Goal: Information Seeking & Learning: Learn about a topic

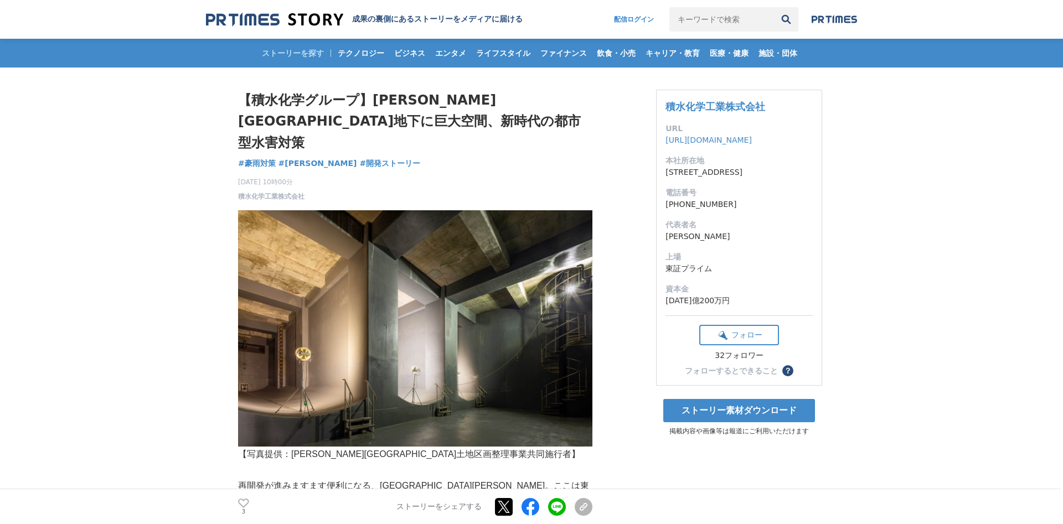
scroll to position [239, 0]
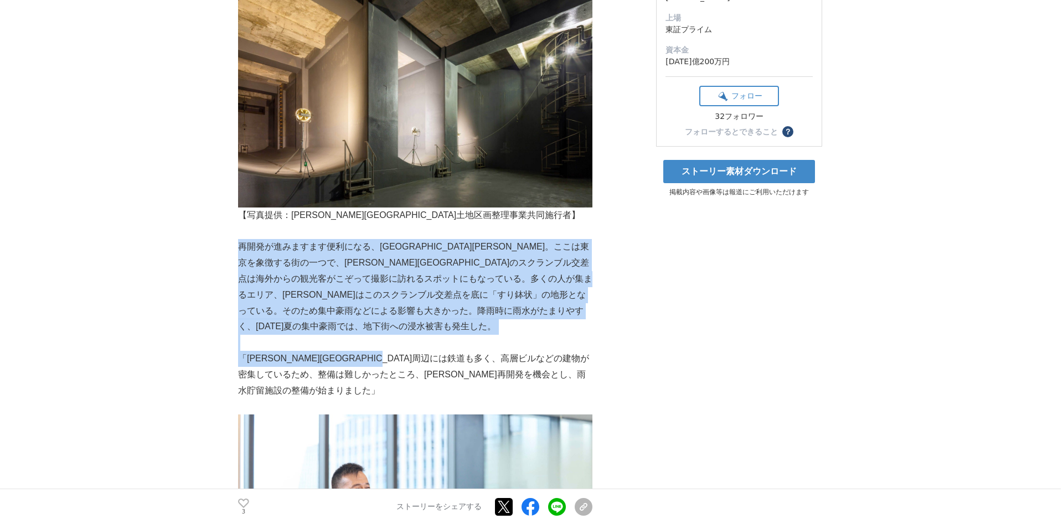
drag, startPoint x: 234, startPoint y: 223, endPoint x: 472, endPoint y: 323, distance: 259.1
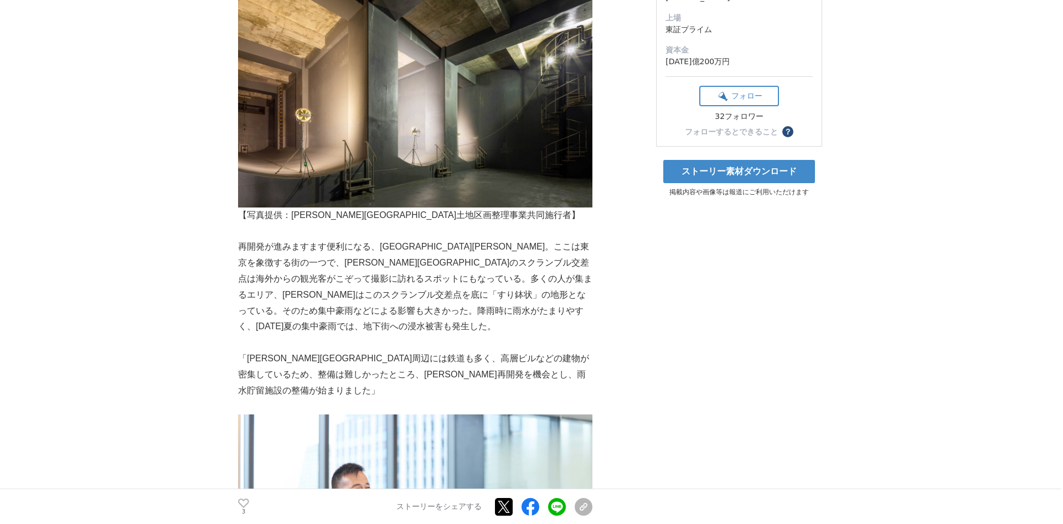
click at [503, 351] on p "「[PERSON_NAME][GEOGRAPHIC_DATA]周辺には鉄道も多く、高層ビルなどの建物が密集しているため、整備は難しかったところ、[PERSON…" at bounding box center [415, 375] width 354 height 48
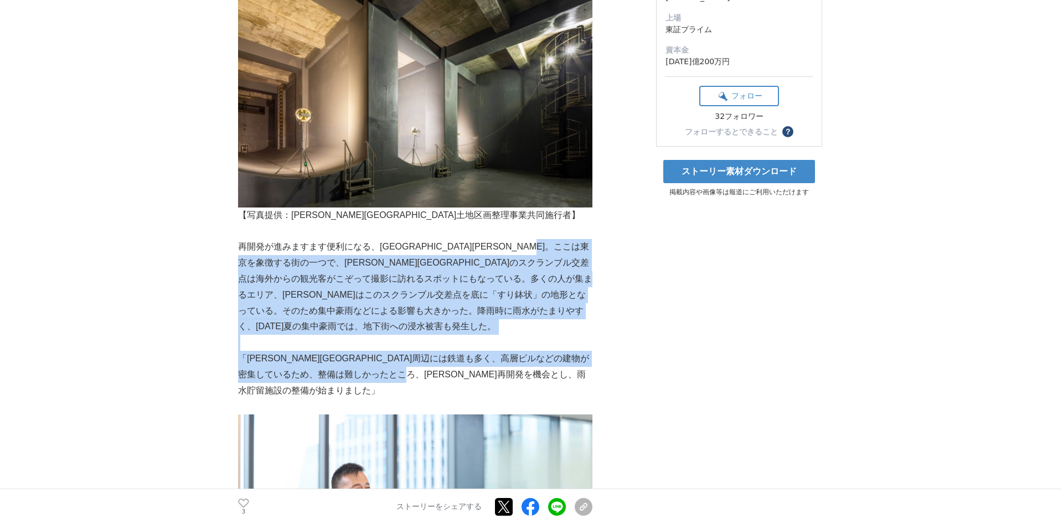
drag, startPoint x: 453, startPoint y: 321, endPoint x: 270, endPoint y: 237, distance: 201.5
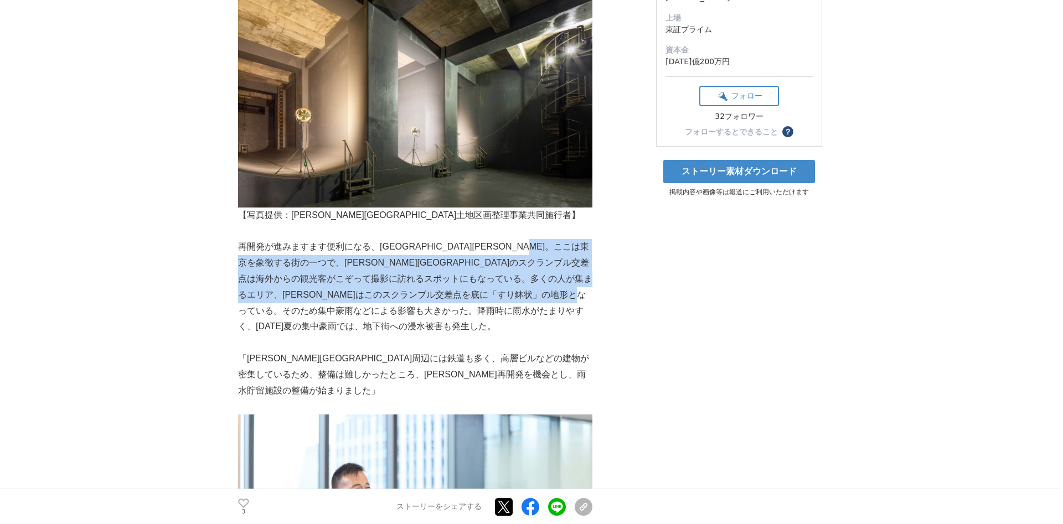
drag, startPoint x: 276, startPoint y: 242, endPoint x: 472, endPoint y: 296, distance: 203.2
click at [471, 296] on p "再開発が進みますます便利になる、[GEOGRAPHIC_DATA][PERSON_NAME]。ここは東京を象徴する街の一つで、[PERSON_NAME][GE…" at bounding box center [415, 287] width 354 height 96
click at [472, 296] on p "再開発が進みますます便利になる、[GEOGRAPHIC_DATA][PERSON_NAME]。ここは東京を象徴する街の一つで、[PERSON_NAME][GE…" at bounding box center [415, 287] width 354 height 96
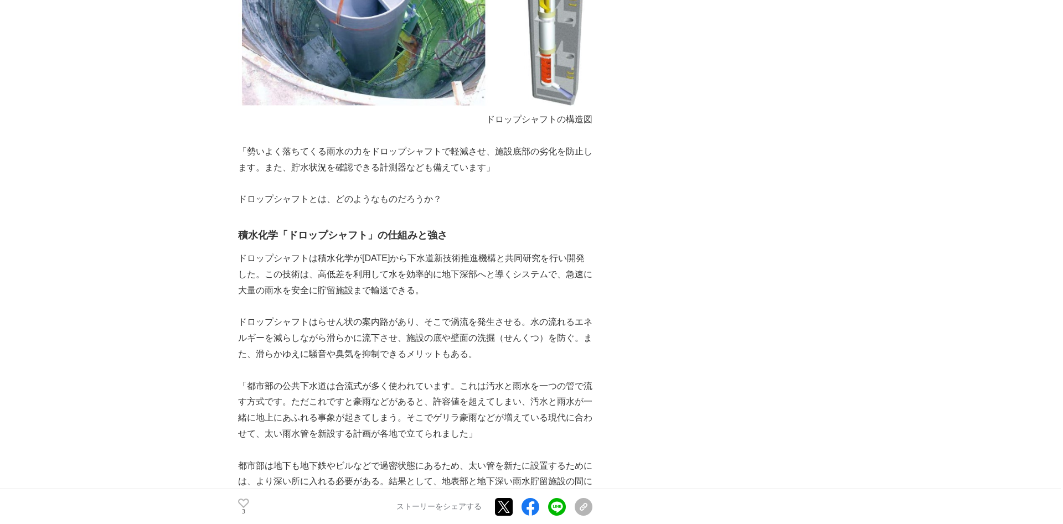
scroll to position [1037, 0]
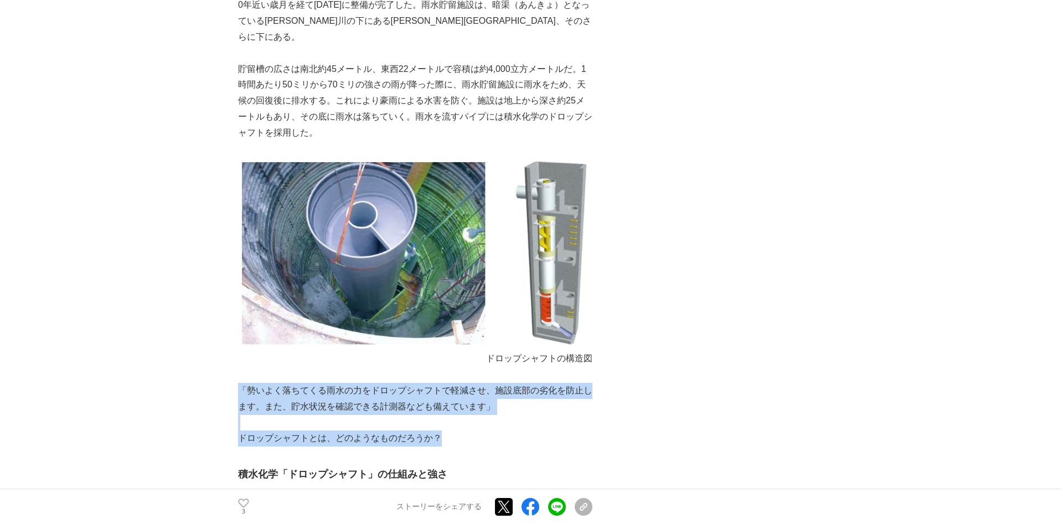
drag, startPoint x: 242, startPoint y: 320, endPoint x: 548, endPoint y: 391, distance: 314.3
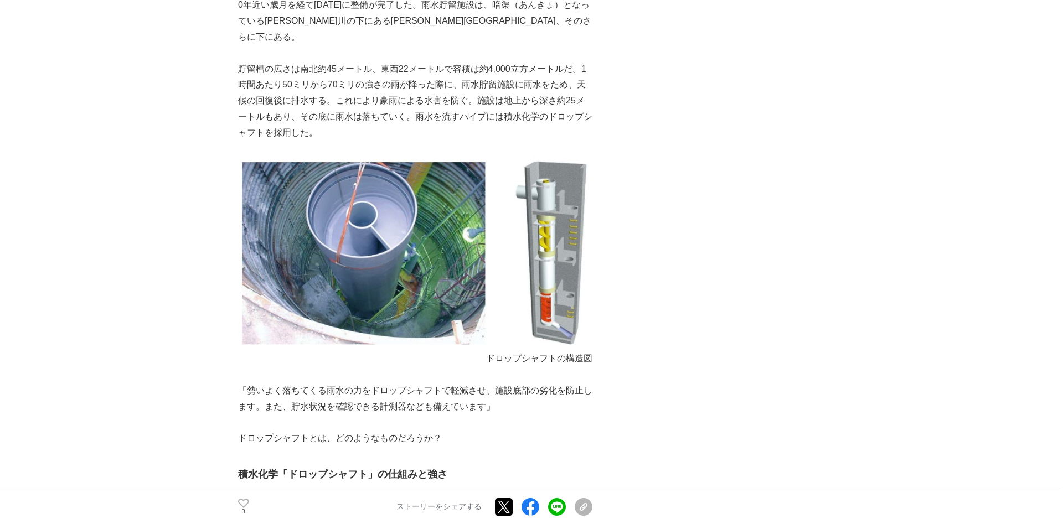
scroll to position [1355, 0]
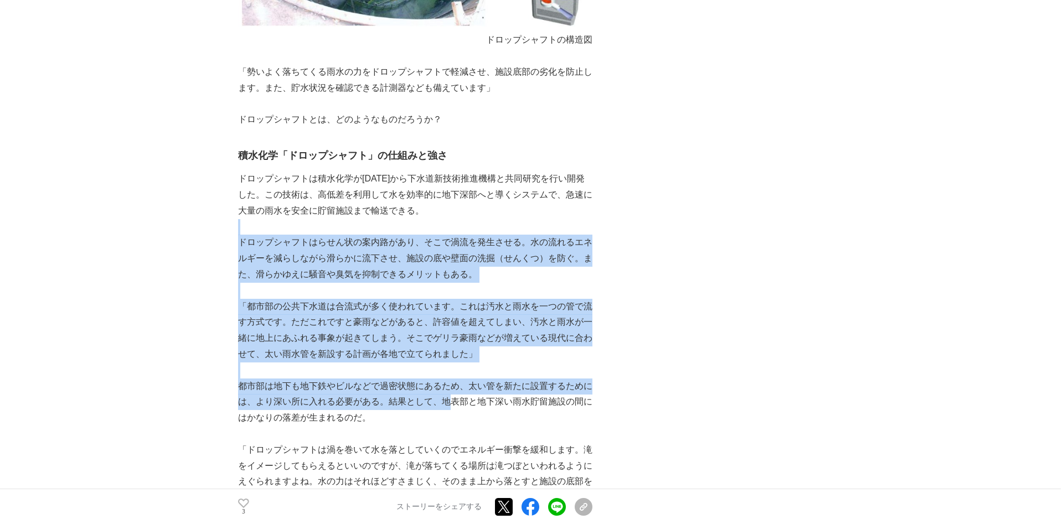
drag, startPoint x: 379, startPoint y: 246, endPoint x: 302, endPoint y: 156, distance: 118.6
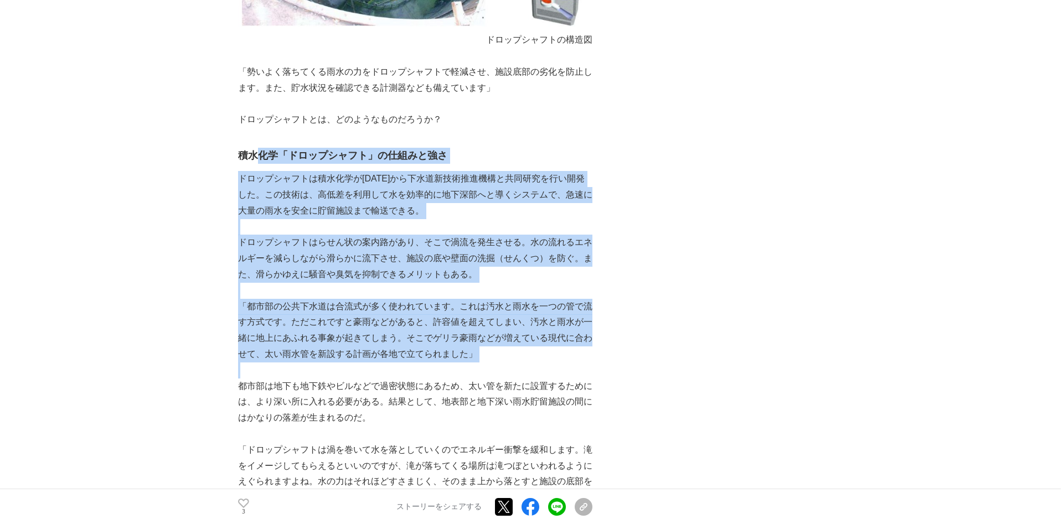
drag, startPoint x: 255, startPoint y: 90, endPoint x: 508, endPoint y: 343, distance: 358.3
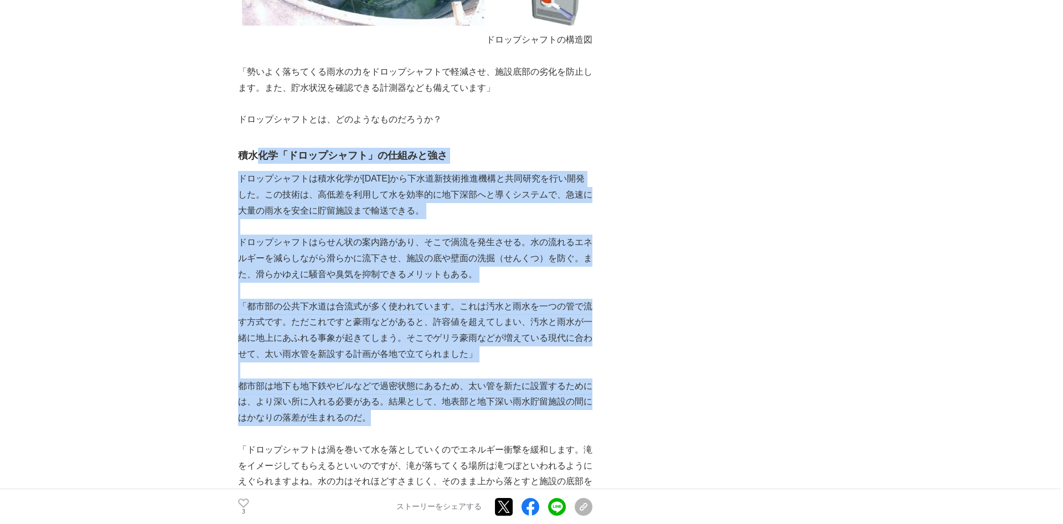
click at [508, 379] on p "都市部は地下も地下鉄やビルなどで過密状態にあるため、太い管を新たに設置するためには、より深い所に入れる必要がある。結果として、地表部と地下深い雨水貯留施設の間…" at bounding box center [415, 403] width 354 height 48
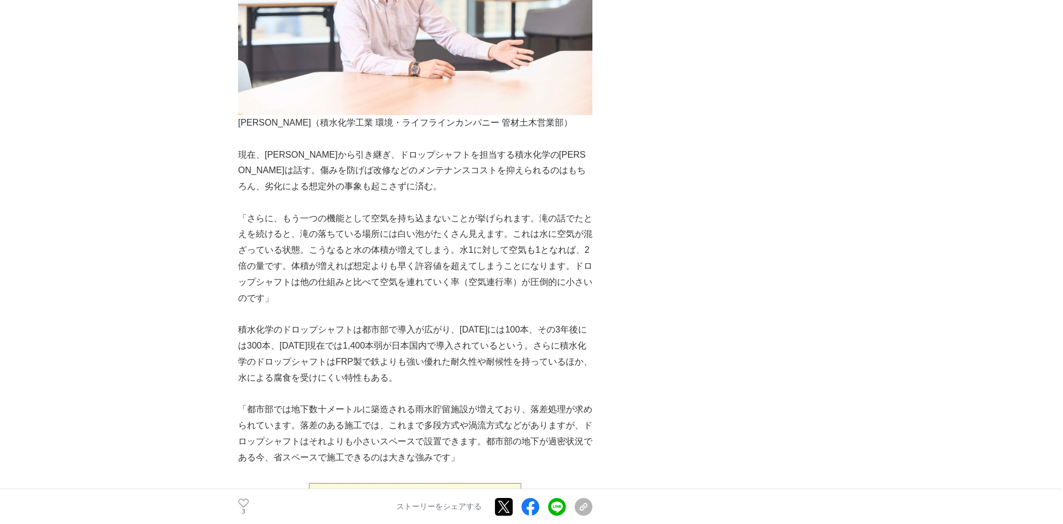
scroll to position [2073, 0]
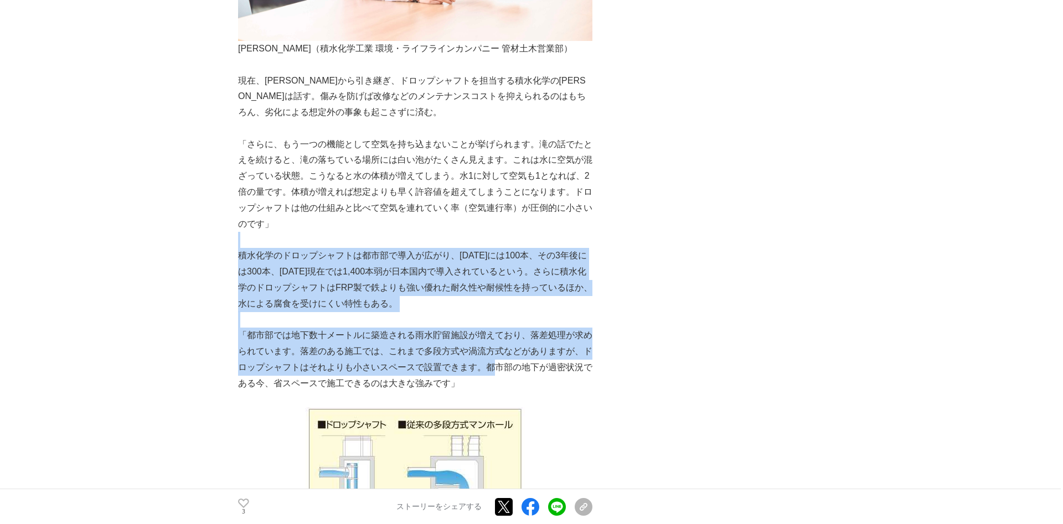
drag, startPoint x: 293, startPoint y: 137, endPoint x: 252, endPoint y: 112, distance: 47.8
click at [263, 118] on div "【写真提供：[PERSON_NAME][GEOGRAPHIC_DATA]土地区画整理事業共同施行者】 再開発が進みますます便利になる、[GEOGRAPHIC_…" at bounding box center [415, 201] width 354 height 4151
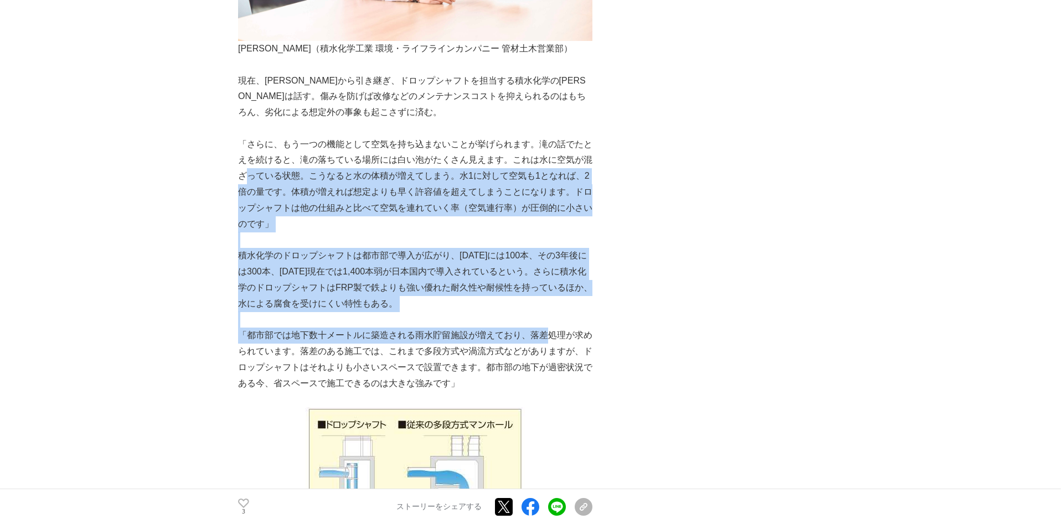
drag, startPoint x: 434, startPoint y: 222, endPoint x: 552, endPoint y: 275, distance: 129.6
click at [551, 275] on div "【写真提供：[PERSON_NAME][GEOGRAPHIC_DATA]土地区画整理事業共同施行者】 再開発が進みますます便利になる、[GEOGRAPHIC_…" at bounding box center [415, 201] width 354 height 4151
click at [552, 328] on p "「都市部では地下数十メートルに築造される雨水貯留施設が増えており、落差処理が求められています。落差のある施工では、これまで多段方式や渦流方式などがありますが、…" at bounding box center [415, 360] width 354 height 64
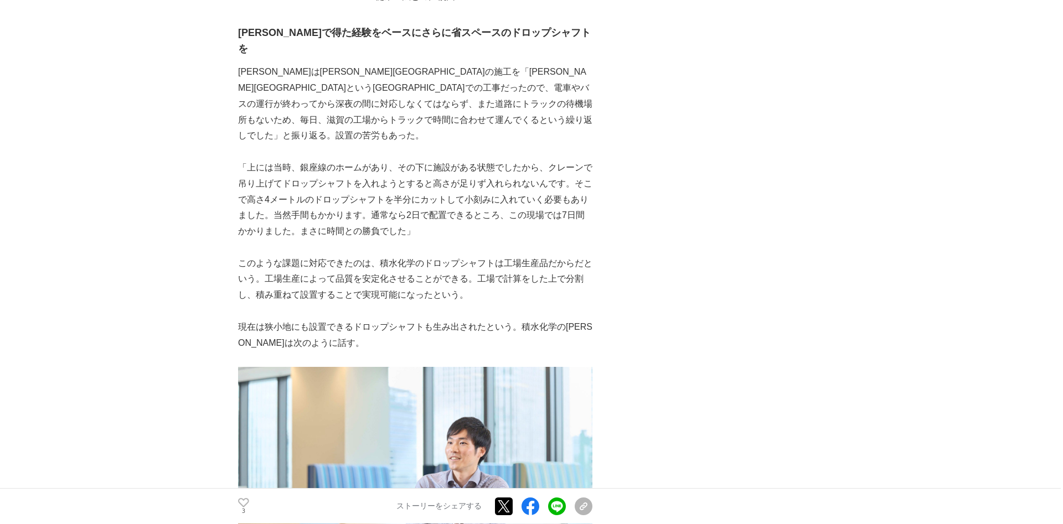
scroll to position [2711, 0]
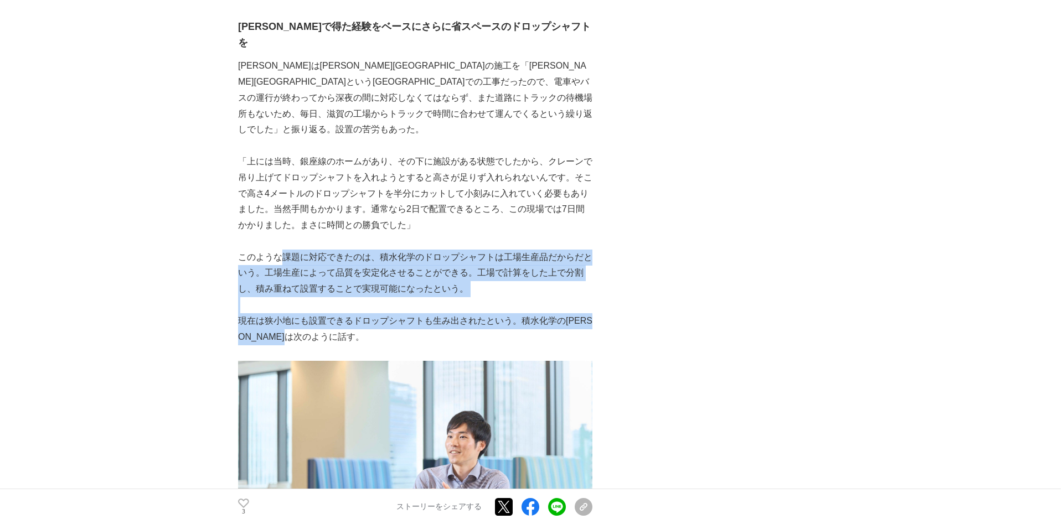
drag, startPoint x: 367, startPoint y: 185, endPoint x: 480, endPoint y: 244, distance: 127.6
click at [513, 313] on p "現在は狭小地にも設置できるドロップシャフトも生み出されたという。積水化学の[PERSON_NAME]は次のように話す。" at bounding box center [415, 329] width 354 height 32
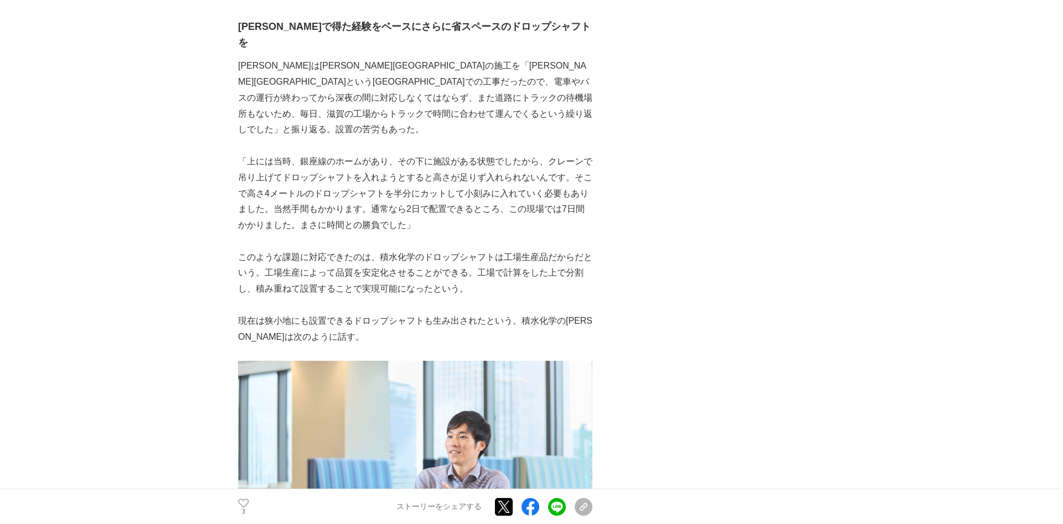
drag, startPoint x: 379, startPoint y: 240, endPoint x: 509, endPoint y: 233, distance: 130.3
click at [508, 313] on p "現在は狭小地にも設置できるドロップシャフトも生み出されたという。積水化学の[PERSON_NAME]は次のように話す。" at bounding box center [415, 329] width 354 height 32
click at [509, 313] on p "現在は狭小地にも設置できるドロップシャフトも生み出されたという。積水化学の[PERSON_NAME]は次のように話す。" at bounding box center [415, 329] width 354 height 32
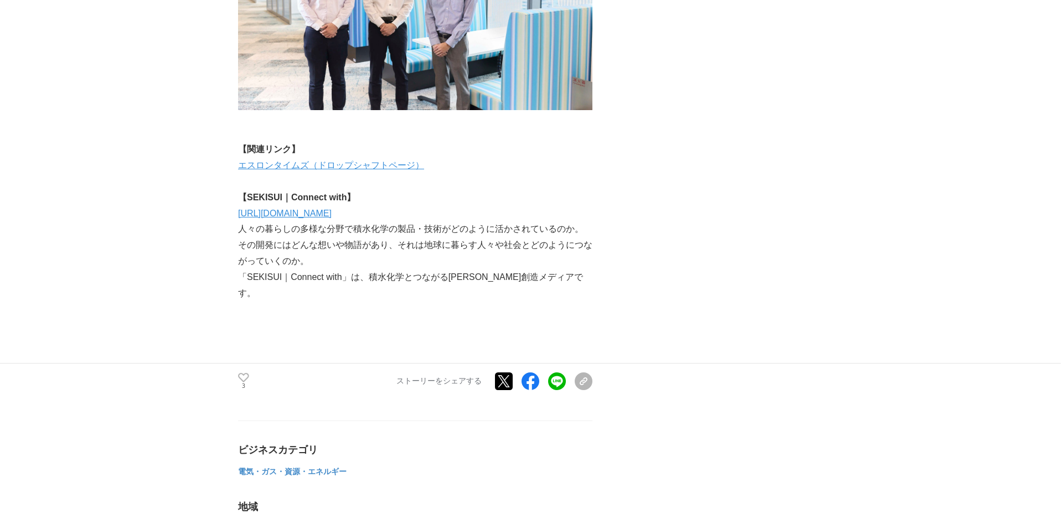
scroll to position [3189, 0]
